Goal: Task Accomplishment & Management: Use online tool/utility

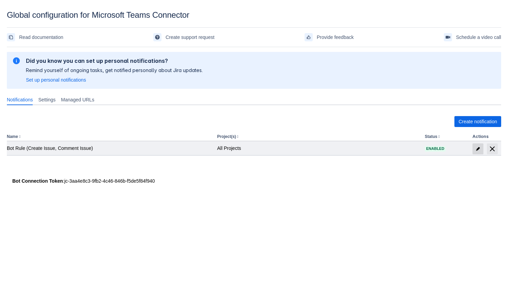
click at [473, 149] on span at bounding box center [478, 148] width 11 height 11
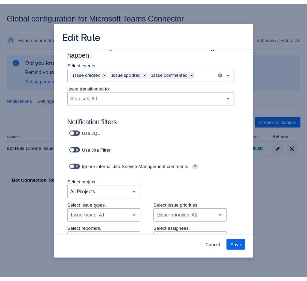
scroll to position [7, 0]
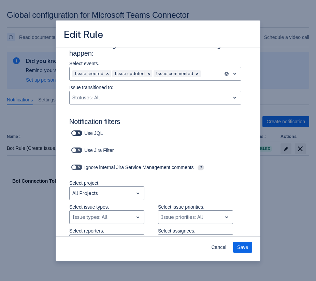
click at [80, 134] on span at bounding box center [79, 132] width 5 height 5
click at [76, 134] on input "checkbox" at bounding box center [73, 133] width 4 height 4
checkbox input "true"
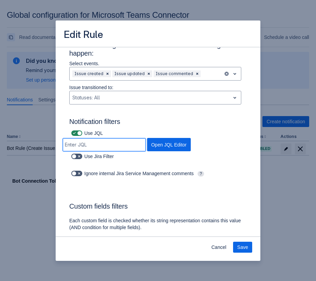
click at [146, 139] on input at bounding box center [104, 145] width 83 height 12
click at [187, 138] on span "Open JQL Editor" at bounding box center [169, 144] width 36 height 13
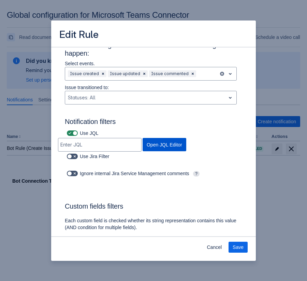
type input "text ~ "LOL""
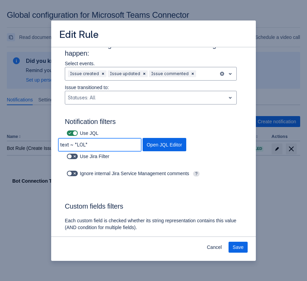
click at [141, 139] on input "text ~ "LOL"" at bounding box center [99, 145] width 83 height 12
drag, startPoint x: 155, startPoint y: 136, endPoint x: 106, endPoint y: 136, distance: 49.2
click at [106, 136] on div "Use JQL text ~ "LOL" Open JQL Editor" at bounding box center [146, 139] width 191 height 23
click at [212, 245] on span "Cancel" at bounding box center [214, 247] width 15 height 11
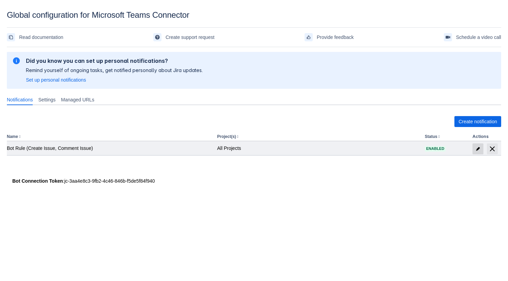
click at [479, 147] on span "edit" at bounding box center [478, 148] width 5 height 5
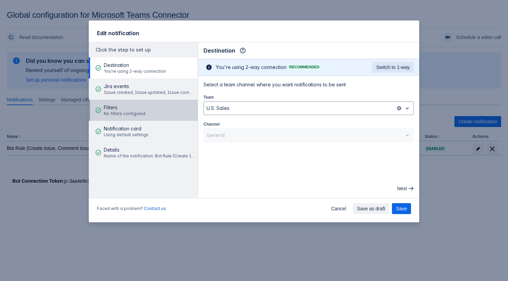
click at [136, 107] on span "Filters" at bounding box center [125, 107] width 42 height 7
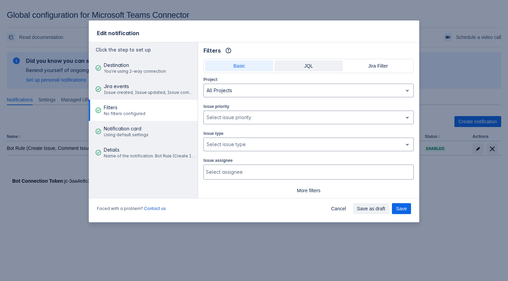
click at [296, 62] on span "JQL" at bounding box center [309, 65] width 60 height 11
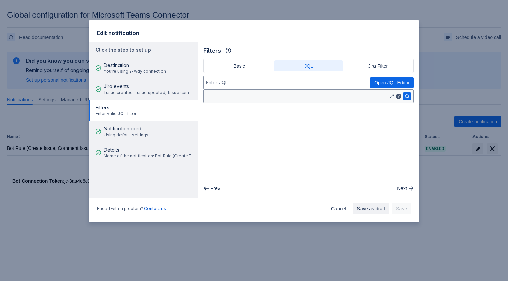
click at [294, 100] on p "JQL query" at bounding box center [296, 97] width 181 height 8
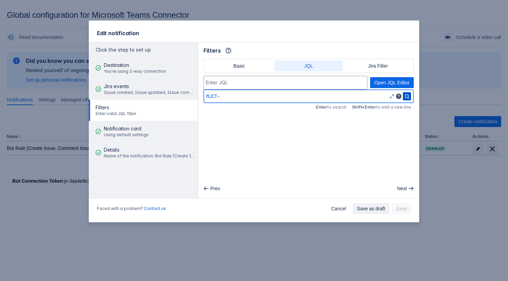
click at [405, 96] on span "Search" at bounding box center [407, 96] width 8 height 8
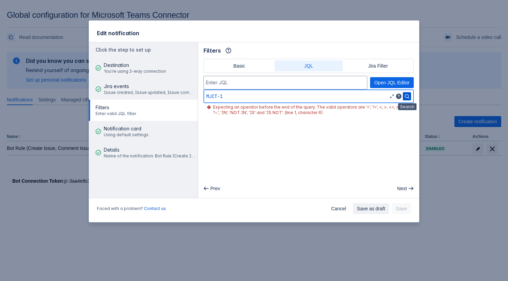
click at [406, 95] on span "Search" at bounding box center [407, 96] width 8 height 8
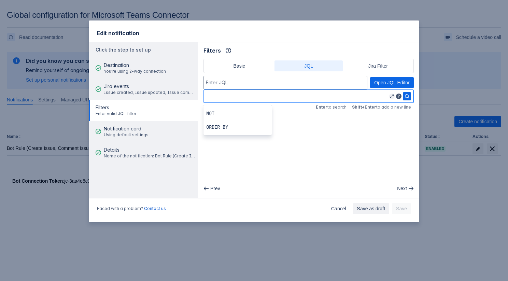
click at [389, 95] on span "Editor" at bounding box center [391, 96] width 5 height 5
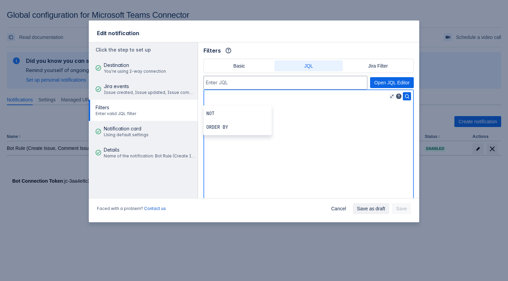
click at [392, 96] on span "Editor" at bounding box center [391, 96] width 5 height 5
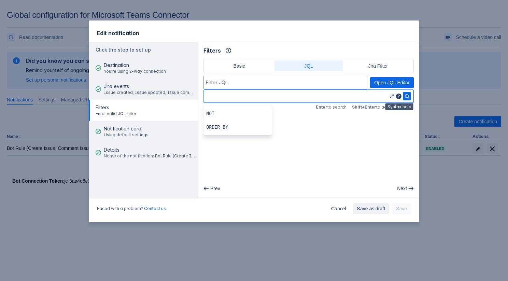
click at [397, 96] on span "Syntax help" at bounding box center [398, 96] width 5 height 5
click at [376, 80] on span "Open JQL Editor" at bounding box center [392, 82] width 36 height 11
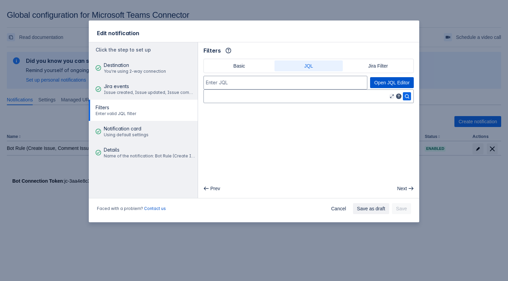
type input "text ~ "LOL""
click at [404, 97] on span "Search" at bounding box center [407, 96] width 8 height 8
click at [373, 97] on p "JQL query" at bounding box center [296, 97] width 181 height 8
click at [385, 79] on span "Open JQL Editor" at bounding box center [392, 82] width 36 height 11
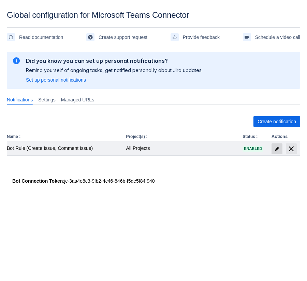
click at [273, 148] on span at bounding box center [277, 148] width 11 height 11
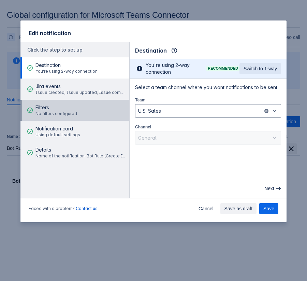
click at [61, 106] on span "Filters" at bounding box center [57, 107] width 42 height 7
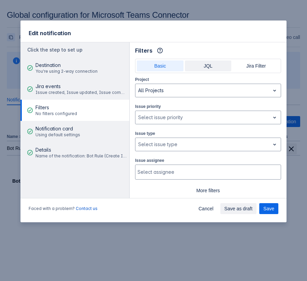
click at [198, 67] on span "JQL" at bounding box center [208, 65] width 39 height 11
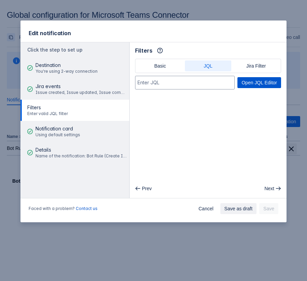
click at [247, 81] on span "Open JQL Editor" at bounding box center [260, 82] width 36 height 11
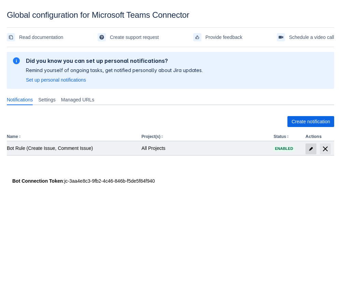
click at [312, 150] on span "edit" at bounding box center [310, 148] width 5 height 5
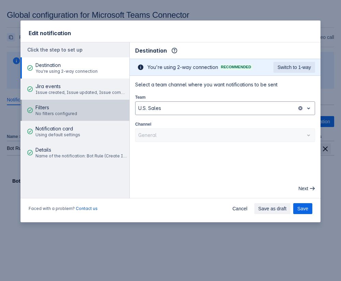
click at [69, 107] on span "Filters" at bounding box center [57, 107] width 42 height 7
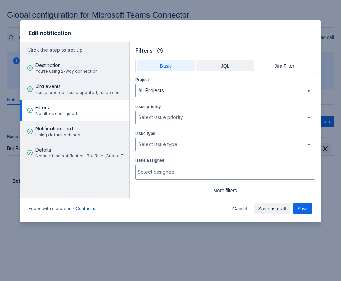
click at [209, 67] on span "JQL" at bounding box center [226, 65] width 50 height 11
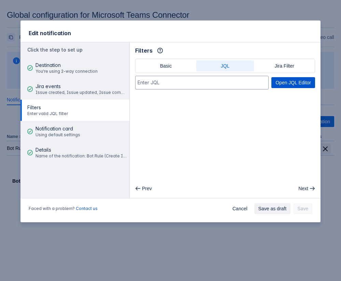
click at [297, 82] on span "Open JQL Editor" at bounding box center [294, 82] width 36 height 11
click at [278, 81] on span "Open JQL Editor" at bounding box center [294, 82] width 36 height 11
click at [297, 84] on span "Open JQL Editor" at bounding box center [294, 82] width 36 height 11
click at [297, 83] on span "Open JQL Editor" at bounding box center [294, 82] width 36 height 11
type input "assignee = 712020:0afa7429-5018-45a5-82ca-de8f05e30dba"
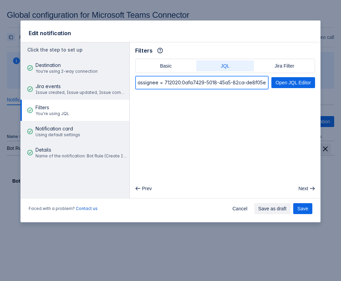
scroll to position [0, 15]
click at [250, 88] on input "assignee = 712020:0afa7429-5018-45a5-82ca-de8f05e30dba" at bounding box center [202, 83] width 133 height 12
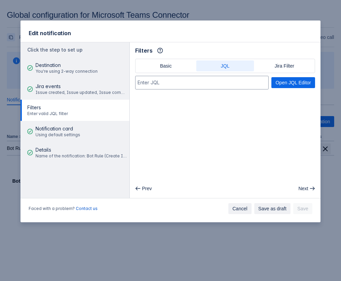
click at [233, 213] on span "Cancel" at bounding box center [240, 208] width 15 height 11
